Goal: Information Seeking & Learning: Learn about a topic

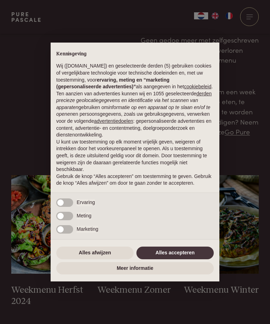
scroll to position [114, 0]
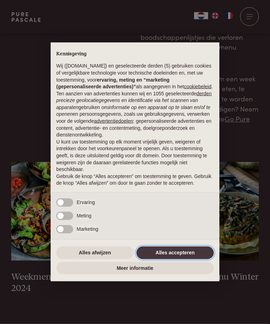
click at [178, 259] on button "Alles accepteren" at bounding box center [174, 253] width 77 height 13
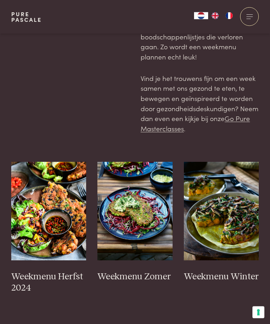
scroll to position [114, 0]
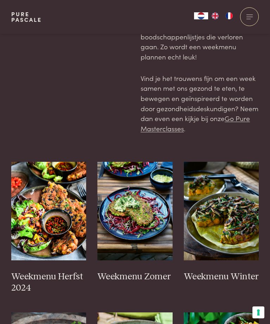
click at [232, 13] on img "FR" at bounding box center [229, 15] width 8 height 7
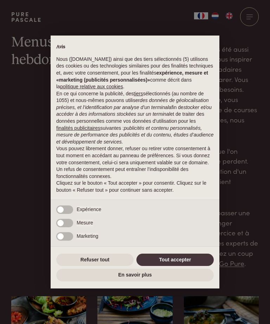
click at [216, 17] on div "× Avis Nous (purepascale.com) ainsi que des tiers sélectionnés (5) utilisons de…" at bounding box center [135, 162] width 270 height 324
click at [184, 257] on button "Tout accepter" at bounding box center [174, 260] width 77 height 13
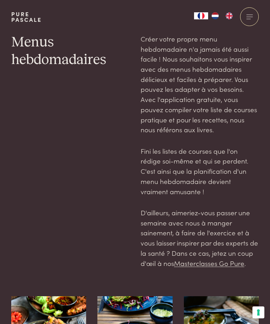
click at [218, 16] on img "NL" at bounding box center [215, 15] width 8 height 7
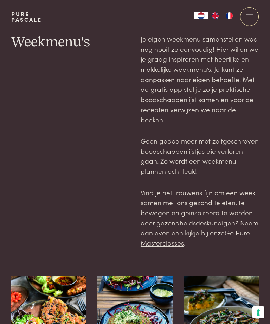
click at [250, 15] on div at bounding box center [249, 16] width 19 height 19
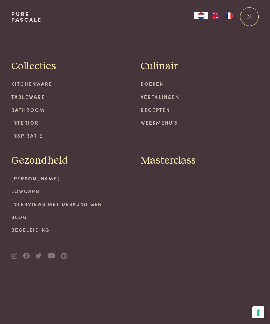
click at [162, 111] on link "Recepten" at bounding box center [200, 109] width 118 height 7
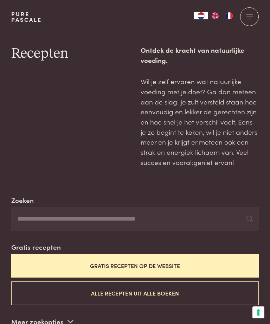
click at [36, 217] on input "Zoeken" at bounding box center [135, 219] width 248 height 24
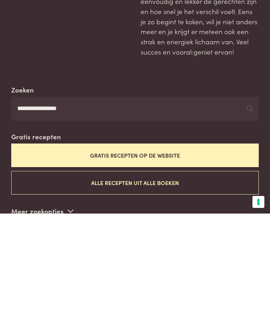
type input "**********"
click at [124, 207] on input "**********" at bounding box center [135, 219] width 248 height 24
click at [252, 216] on icon at bounding box center [250, 219] width 7 height 7
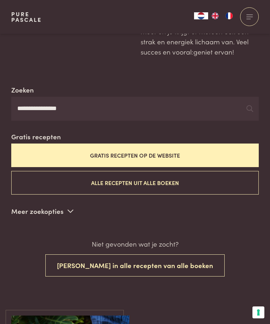
click at [258, 97] on input "**********" at bounding box center [135, 109] width 248 height 24
click at [248, 106] on icon at bounding box center [250, 108] width 7 height 7
click at [251, 107] on icon at bounding box center [250, 108] width 7 height 7
click at [251, 106] on icon at bounding box center [250, 108] width 7 height 7
click at [162, 179] on button "Alle recepten uit alle boeken" at bounding box center [135, 183] width 248 height 24
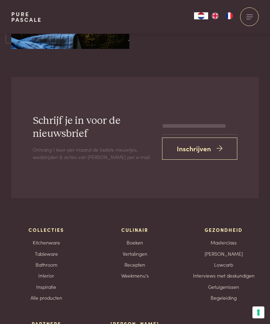
scroll to position [1418, 0]
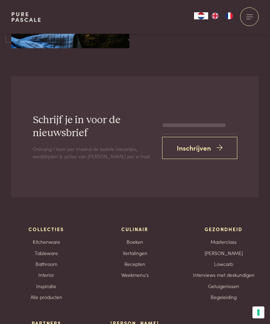
click at [139, 238] on link "Boeken" at bounding box center [135, 241] width 17 height 7
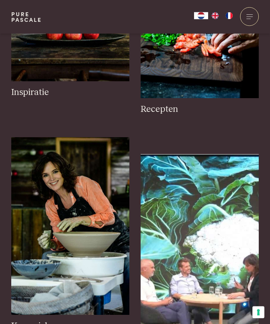
scroll to position [1089, 0]
click at [221, 76] on img at bounding box center [200, 9] width 118 height 177
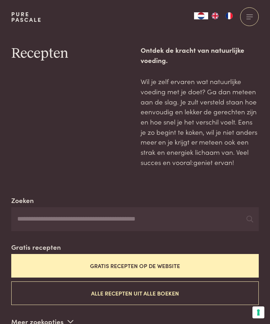
click at [168, 263] on button "Gratis recepten op de website" at bounding box center [135, 266] width 248 height 24
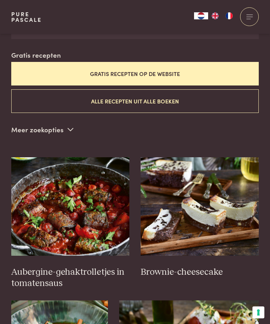
scroll to position [192, 0]
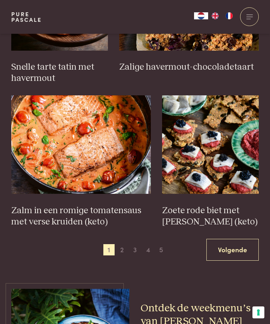
click at [122, 244] on span "2" at bounding box center [121, 249] width 11 height 11
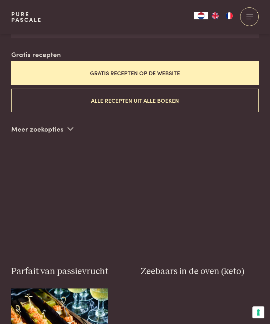
scroll to position [192, 0]
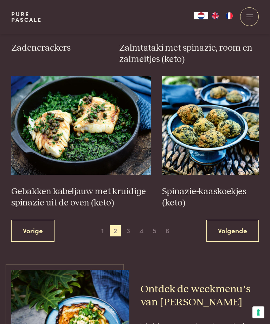
click at [129, 225] on span "3" at bounding box center [128, 230] width 11 height 11
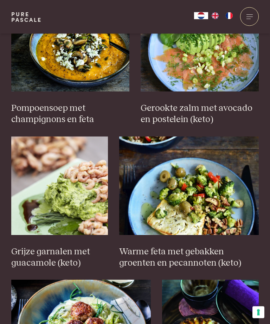
scroll to position [845, 0]
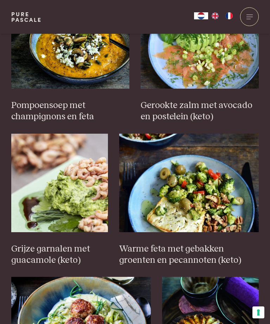
click at [85, 166] on img at bounding box center [59, 183] width 97 height 98
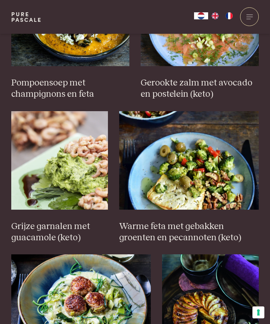
scroll to position [459, 0]
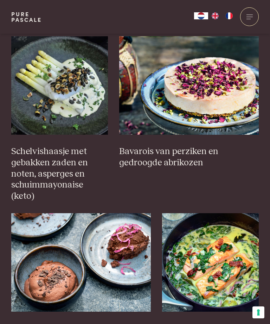
scroll to position [114, 0]
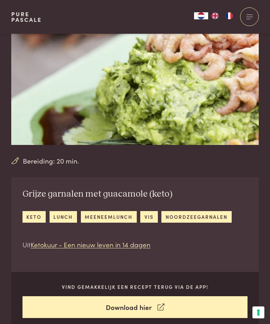
scroll to position [41, 0]
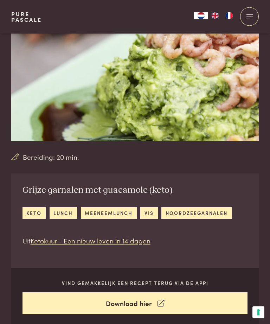
click at [63, 212] on link "lunch" at bounding box center [63, 213] width 27 height 12
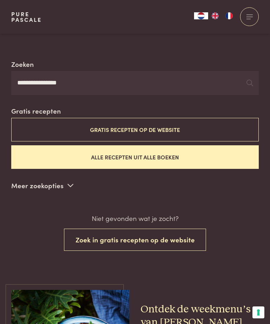
scroll to position [110, 0]
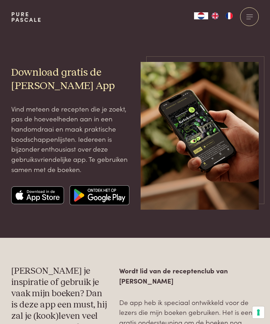
click at [120, 197] on img at bounding box center [100, 195] width 60 height 20
click at [113, 194] on img at bounding box center [100, 195] width 60 height 20
